Goal: Find specific page/section: Find specific page/section

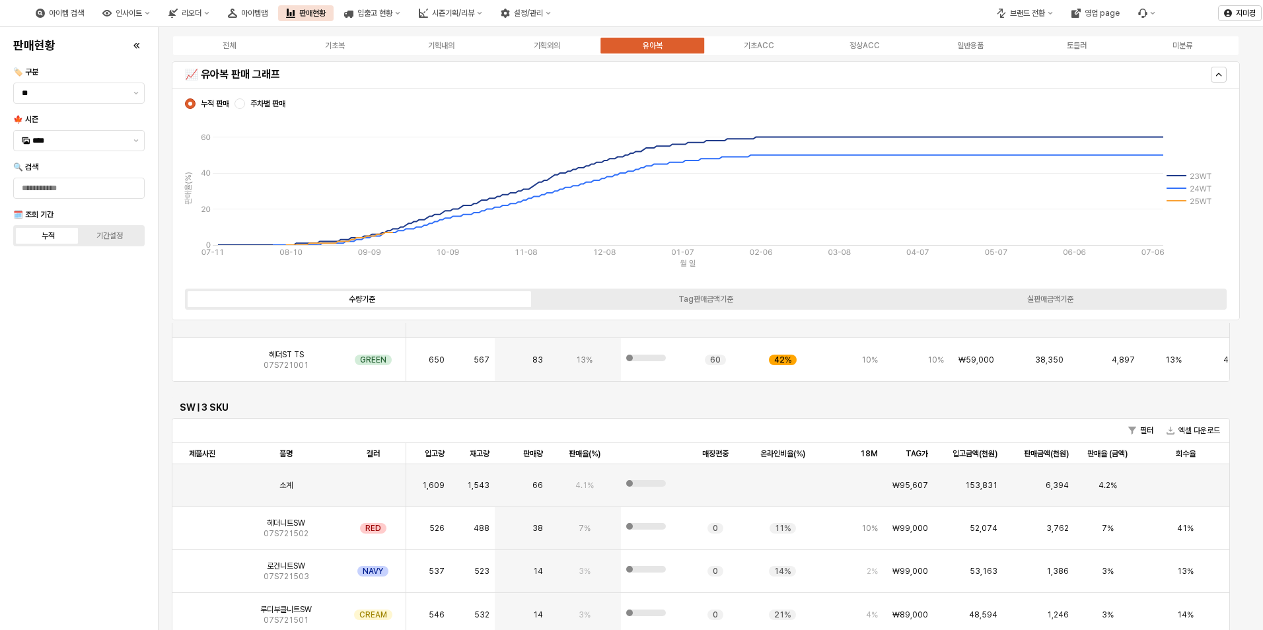
scroll to position [1784, 0]
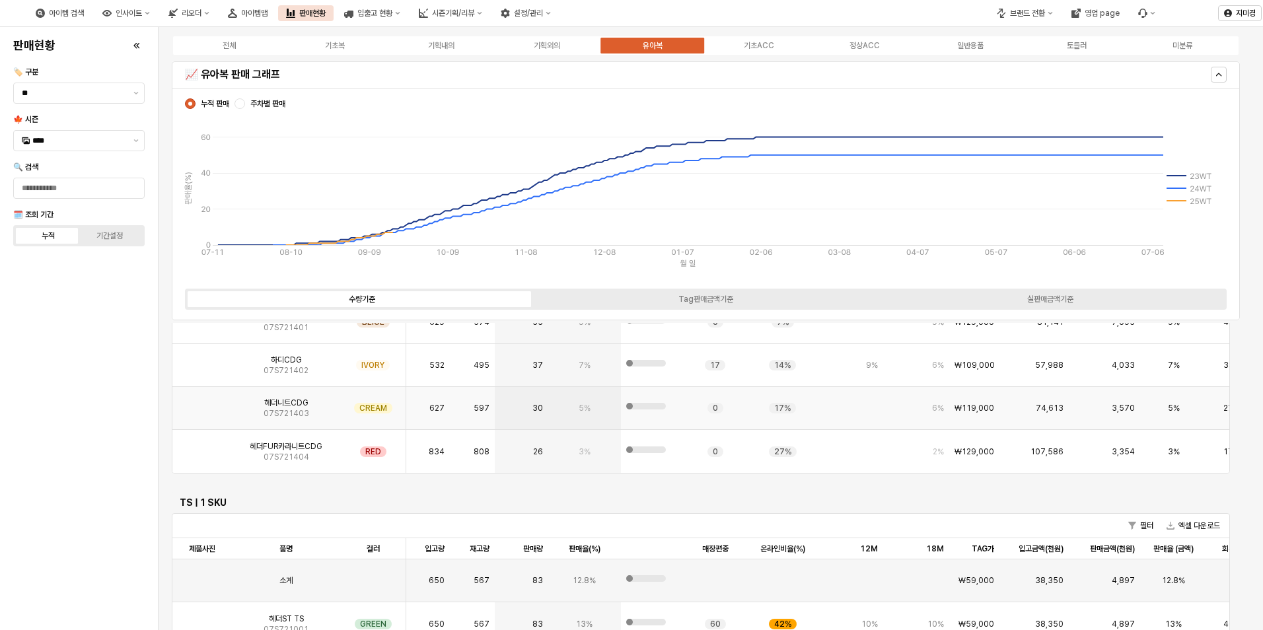
click at [202, 403] on img "App Frame" at bounding box center [202, 403] width 0 height 0
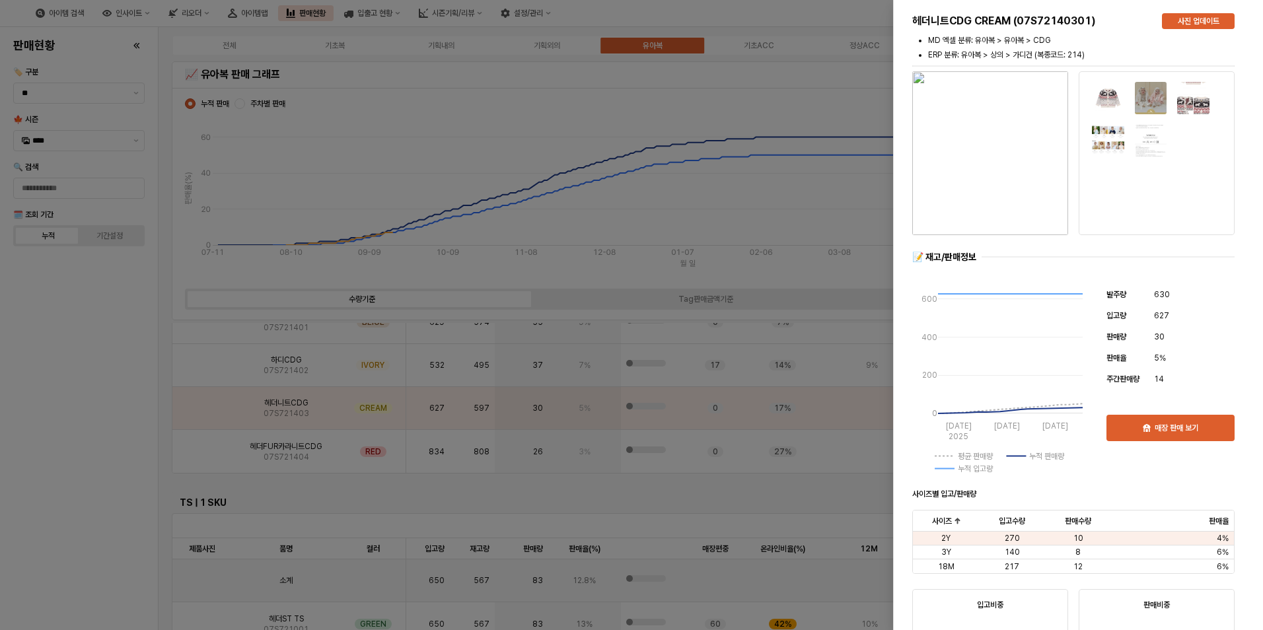
click at [1015, 229] on img "button" at bounding box center [990, 153] width 156 height 164
click at [111, 424] on div at bounding box center [631, 315] width 1263 height 630
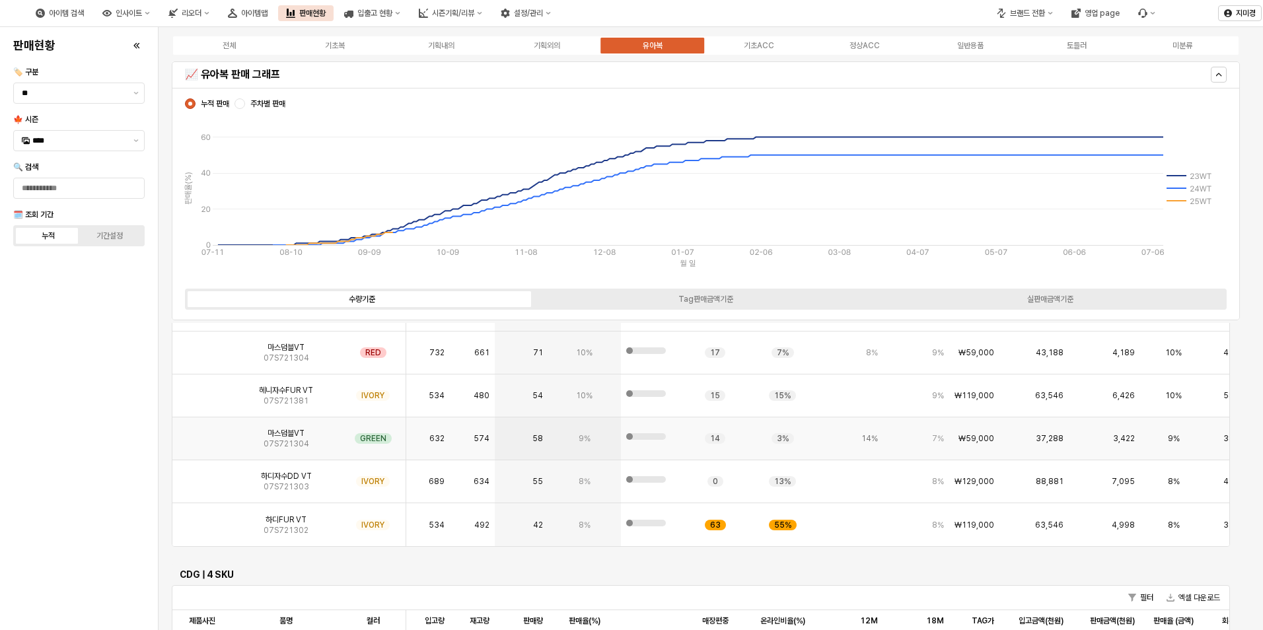
scroll to position [1387, 0]
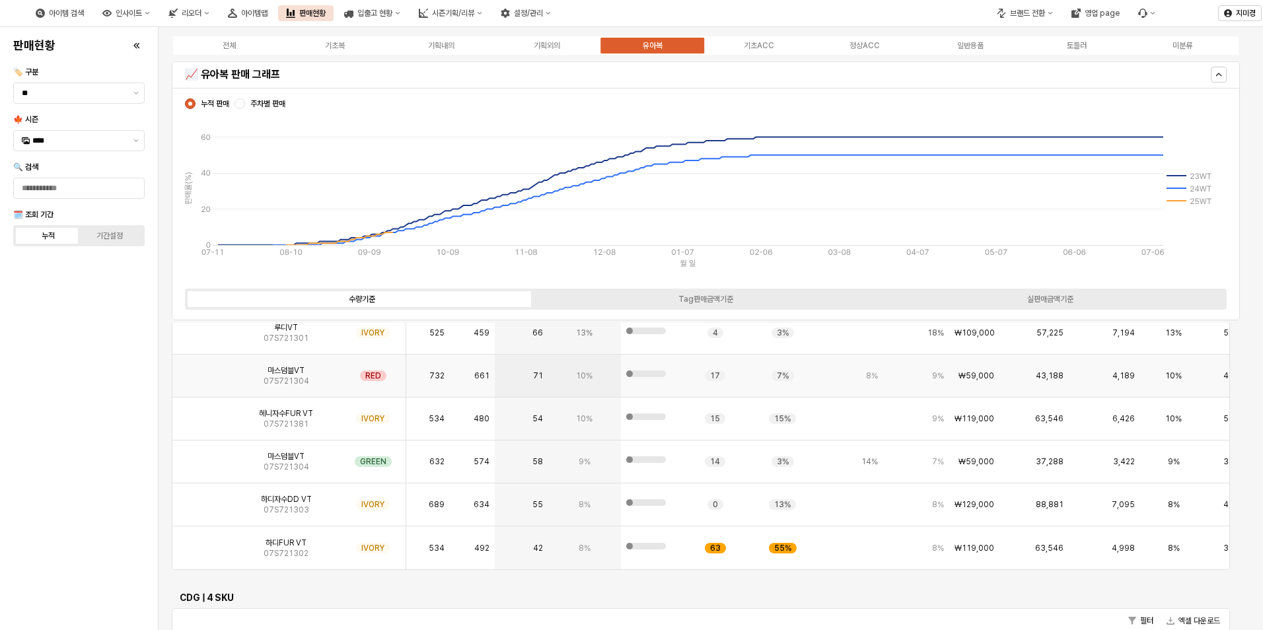
click at [202, 371] on img "App Frame" at bounding box center [202, 371] width 0 height 0
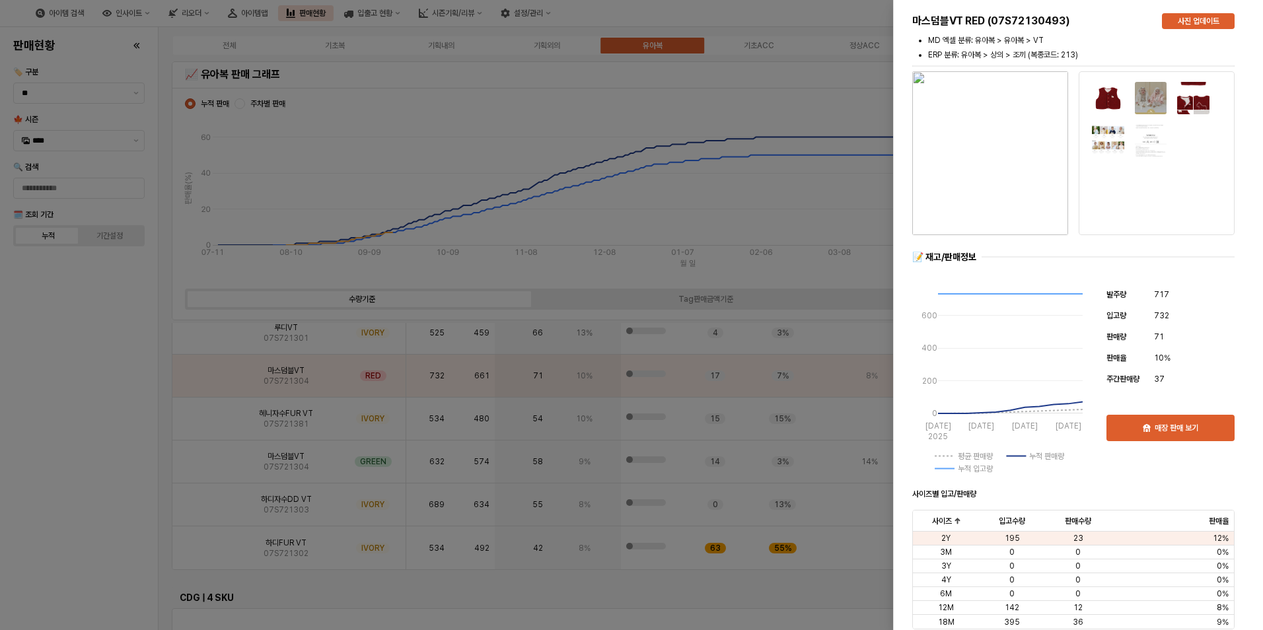
click at [91, 448] on div at bounding box center [631, 315] width 1263 height 630
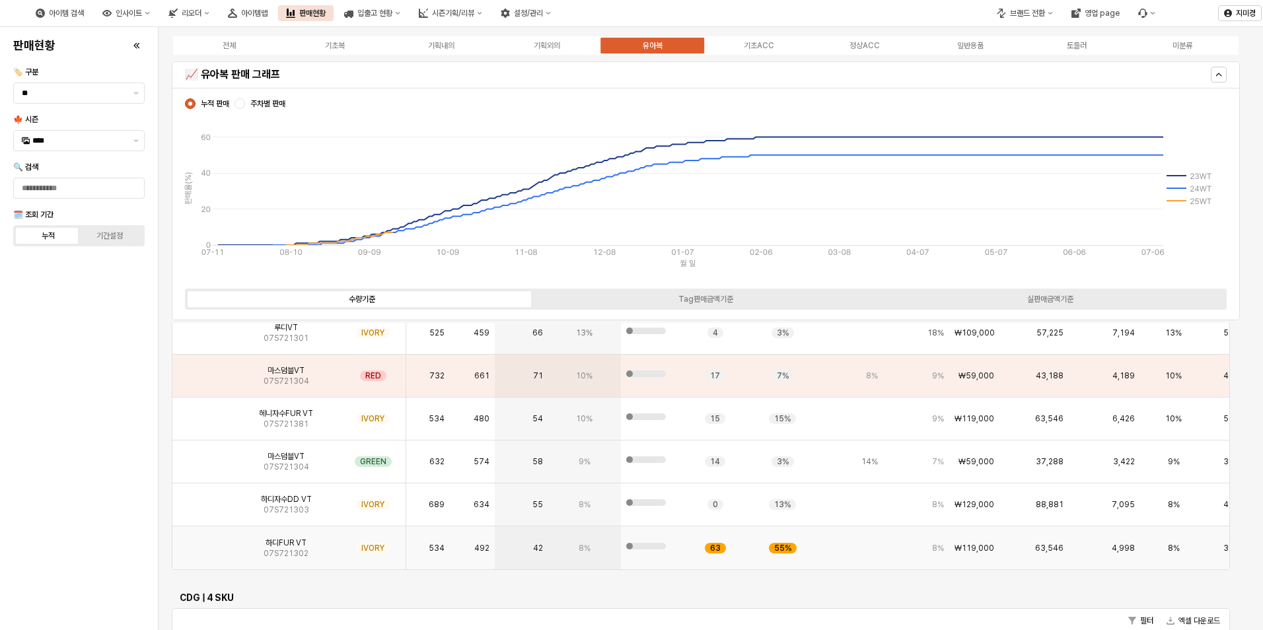
click at [202, 543] on img "App Frame" at bounding box center [202, 543] width 0 height 0
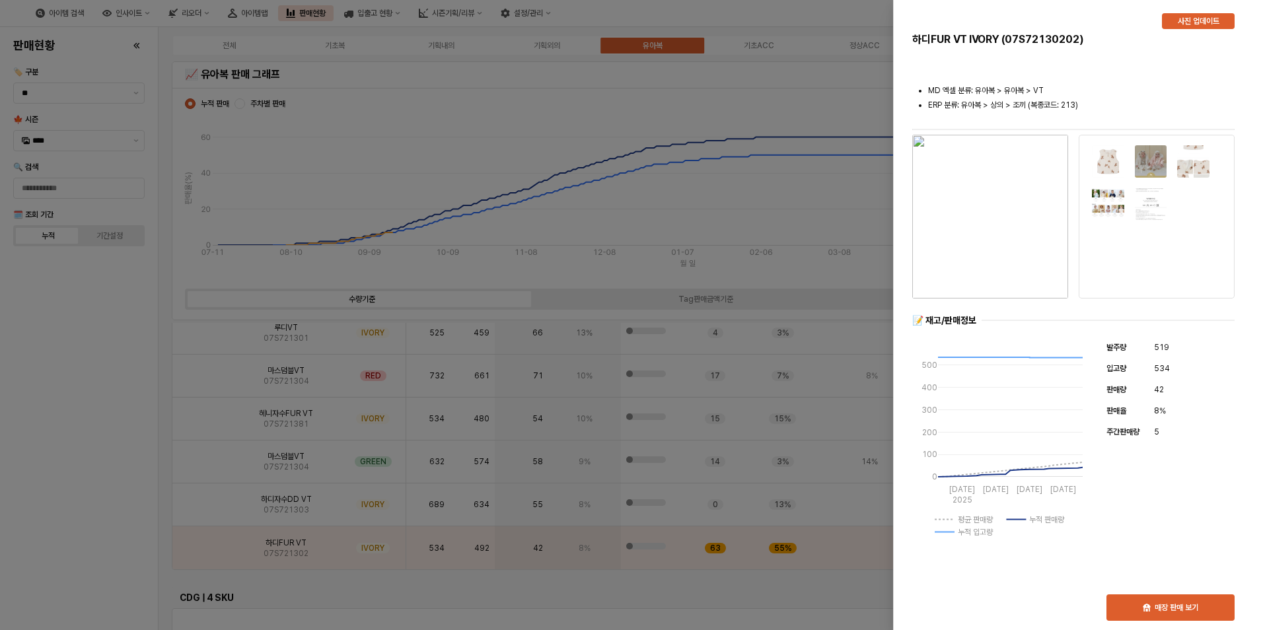
click at [1010, 208] on img "button" at bounding box center [990, 217] width 156 height 164
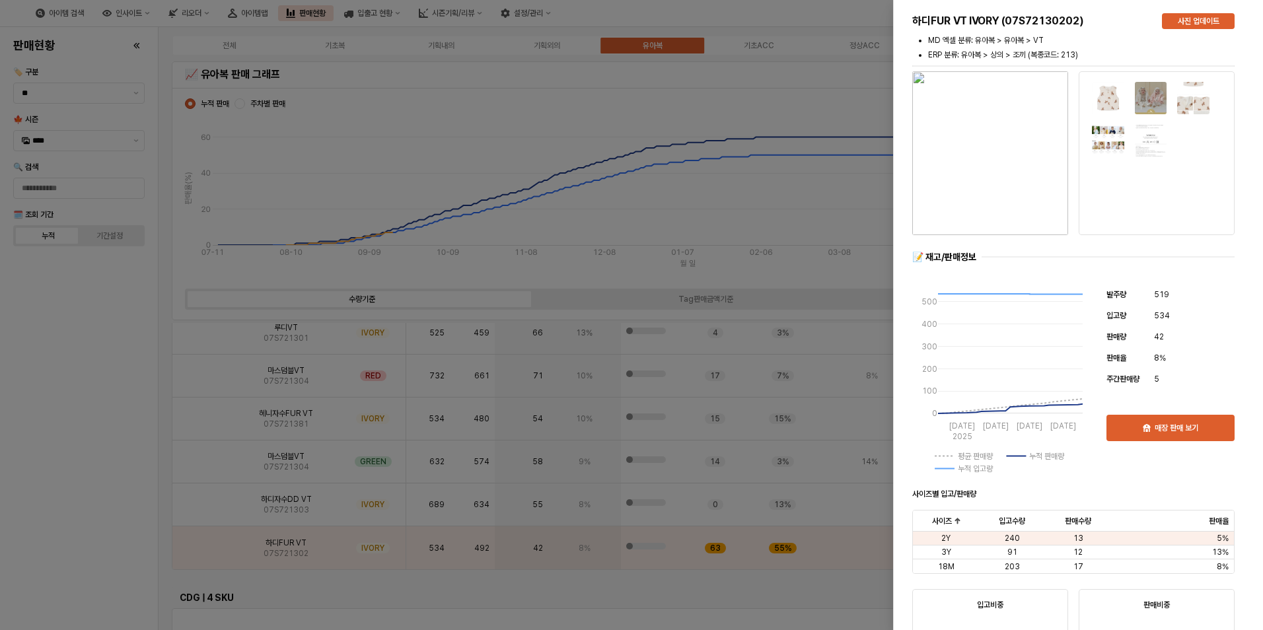
click at [62, 357] on div at bounding box center [631, 315] width 1263 height 630
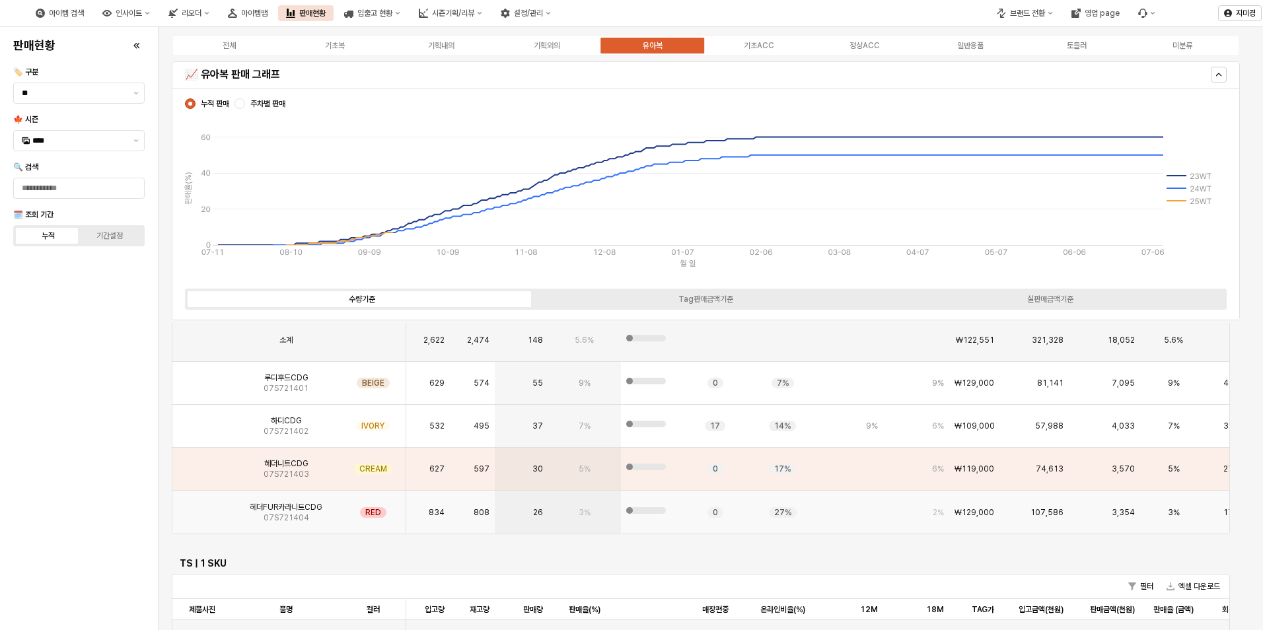
scroll to position [1718, 0]
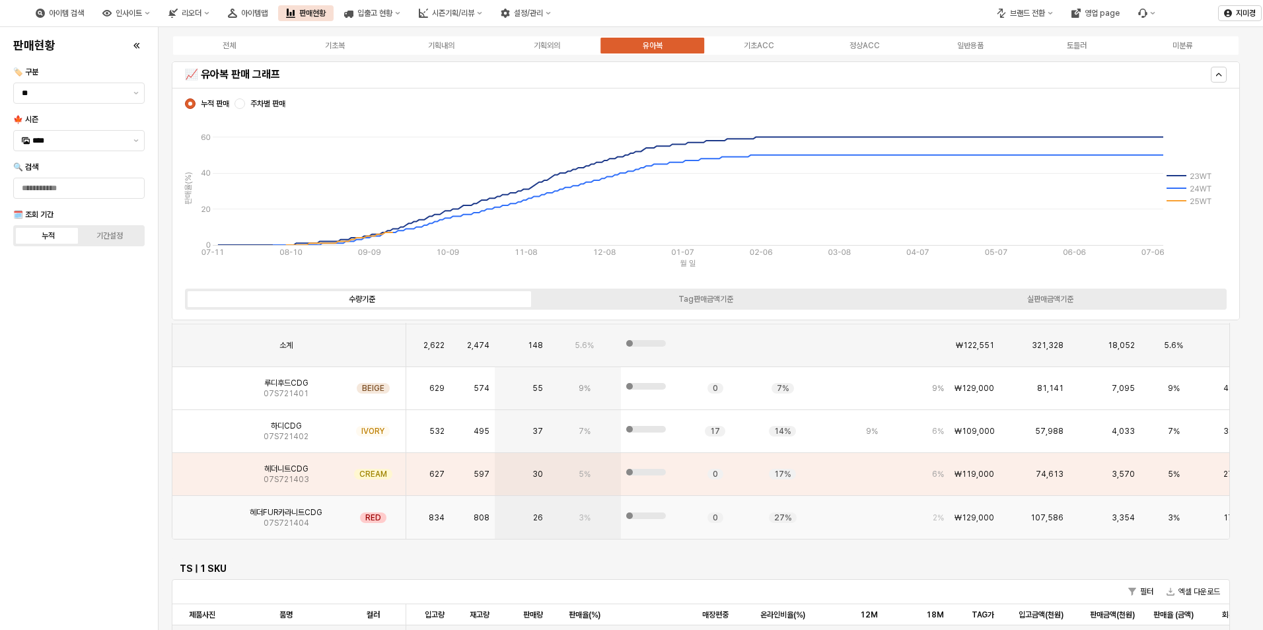
click at [202, 513] on img "App Frame" at bounding box center [202, 513] width 0 height 0
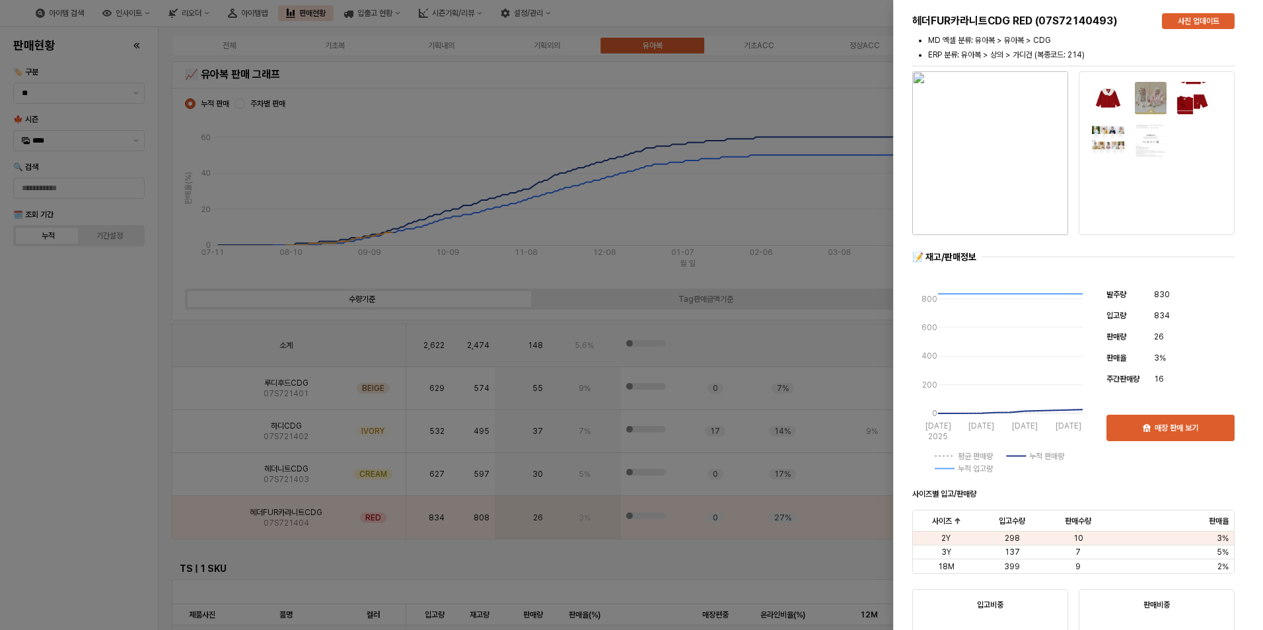
click at [984, 237] on div at bounding box center [990, 153] width 166 height 169
click at [984, 198] on img "button" at bounding box center [990, 153] width 156 height 164
